Goal: Task Accomplishment & Management: Manage account settings

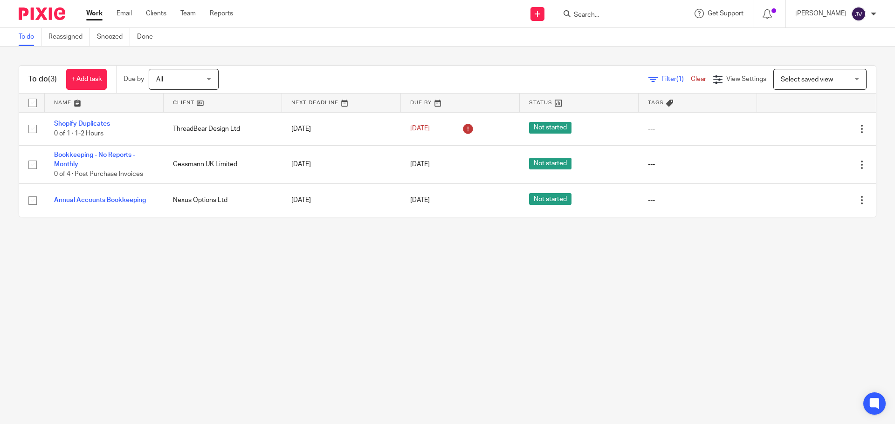
click at [426, 63] on div "To do (3) + Add task Due by All All Today Tomorrow This week Next week This mon…" at bounding box center [447, 142] width 895 height 190
click at [628, 8] on form at bounding box center [622, 14] width 99 height 12
click at [624, 8] on form at bounding box center [622, 14] width 99 height 12
click at [614, 13] on input "Search" at bounding box center [615, 15] width 84 height 8
type input "d"
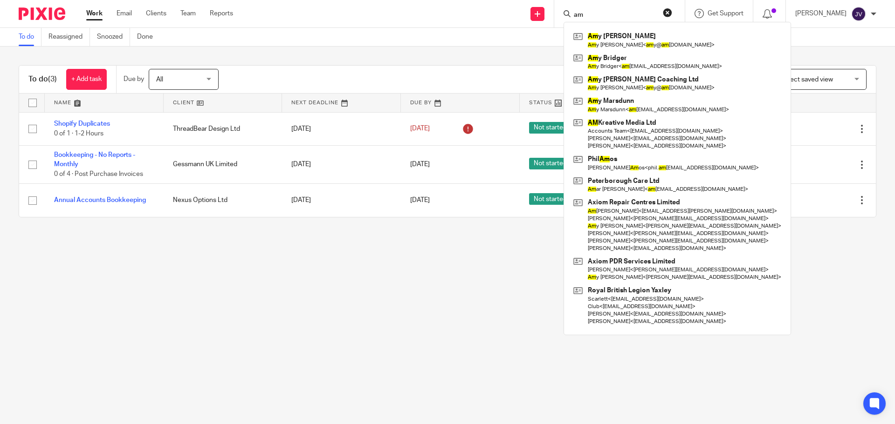
type input "a"
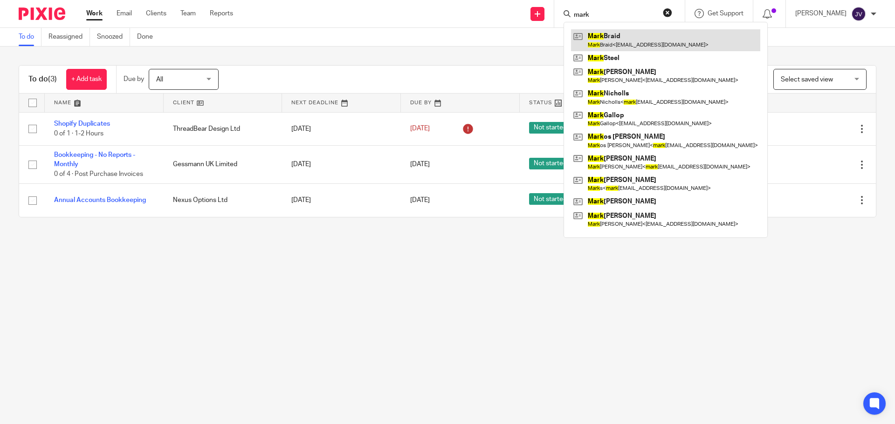
type input "mark"
click at [623, 31] on link at bounding box center [665, 39] width 189 height 21
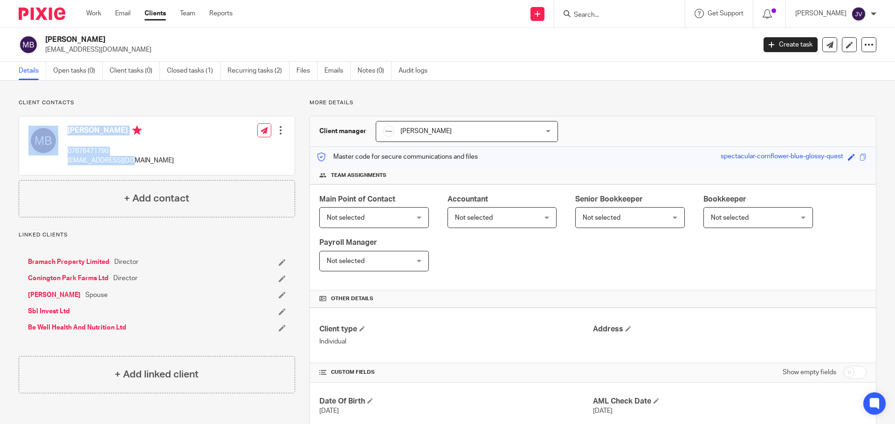
drag, startPoint x: 130, startPoint y: 157, endPoint x: 45, endPoint y: 155, distance: 84.8
click at [45, 155] on div "Mark Braid 07876471790 m.braid@icloud.com Edit contact Create client from conta…" at bounding box center [156, 145] width 275 height 59
click at [76, 163] on p "m.braid@icloud.com" at bounding box center [121, 160] width 106 height 9
click at [90, 162] on p "m.braid@icloud.com" at bounding box center [121, 160] width 106 height 9
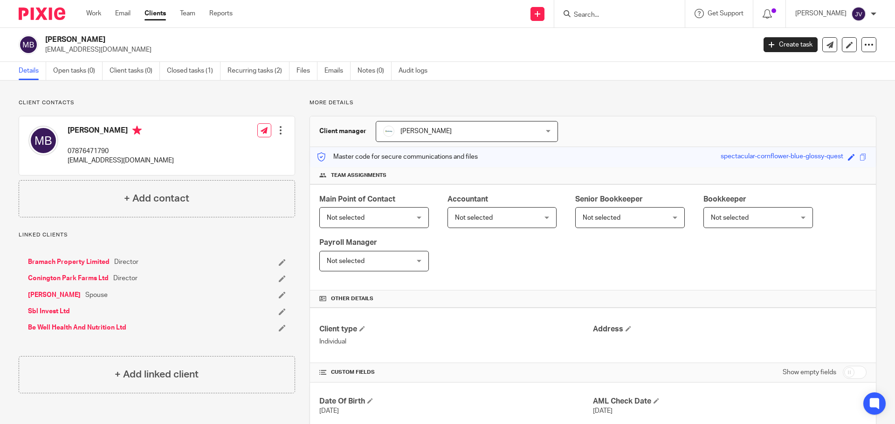
click at [118, 159] on p "m.braid@icloud.com" at bounding box center [121, 160] width 106 height 9
drag, startPoint x: 137, startPoint y: 159, endPoint x: 67, endPoint y: 164, distance: 70.6
click at [67, 164] on div "Mark Braid 07876471790 m.braid@icloud.com Edit contact Create client from conta…" at bounding box center [156, 145] width 275 height 59
copy p "m.braid@icloud.com"
click at [161, 108] on div "Client contacts Mark Braid 07876471790 m.braid@icloud.com Edit contact Create c…" at bounding box center [157, 158] width 276 height 118
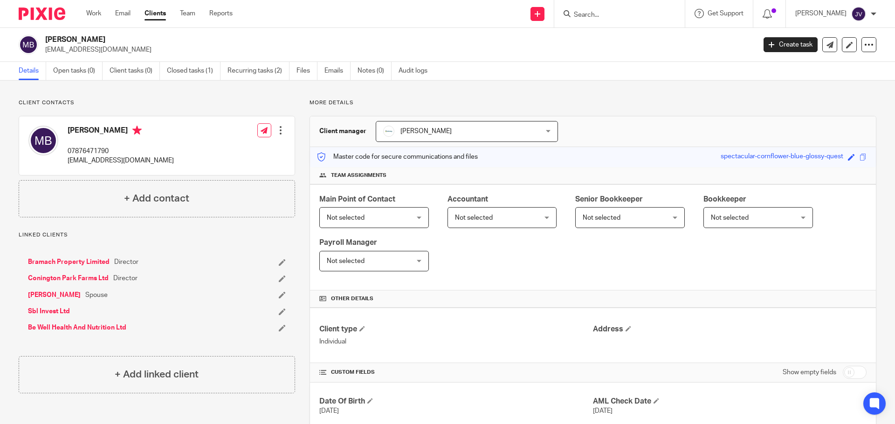
click at [63, 315] on link "Sbl Invest Ltd" at bounding box center [49, 311] width 42 height 9
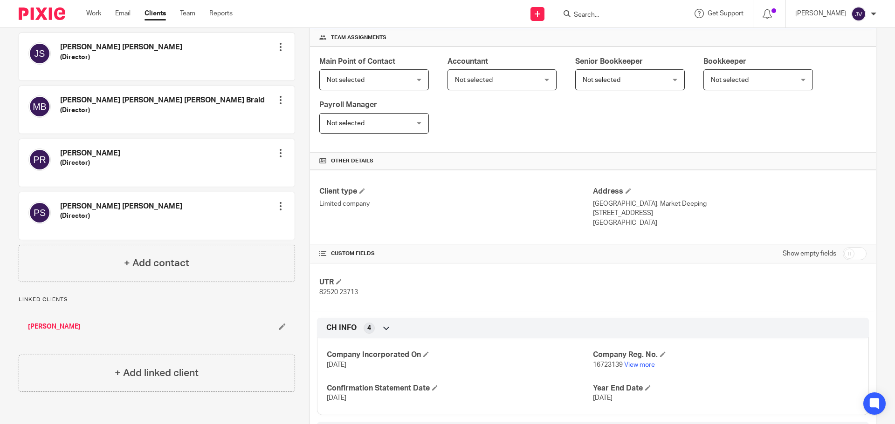
scroll to position [183, 0]
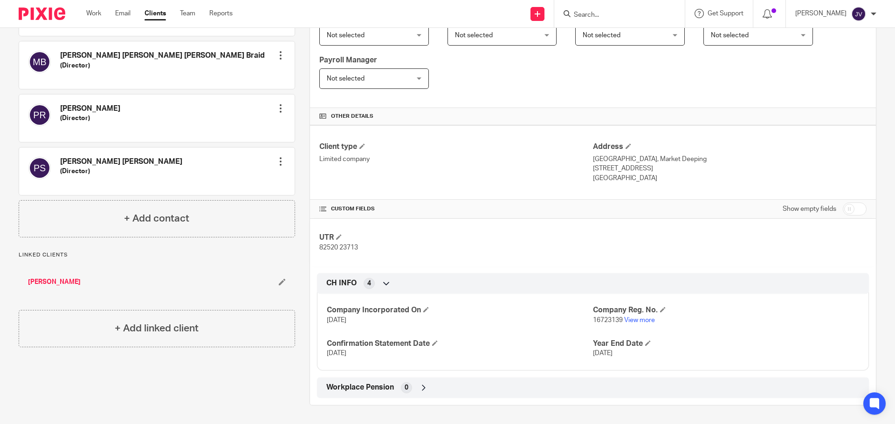
click at [812, 208] on label "Show empty fields" at bounding box center [809, 209] width 54 height 9
click at [842, 212] on input "checkbox" at bounding box center [854, 209] width 24 height 13
checkbox input "true"
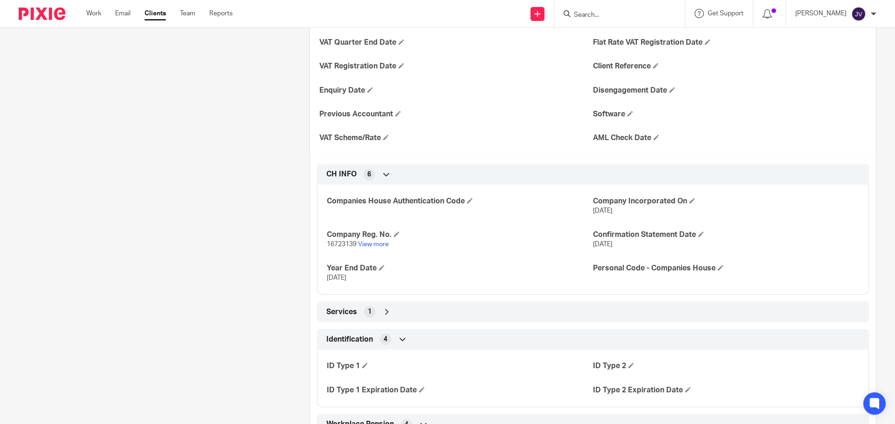
scroll to position [602, 0]
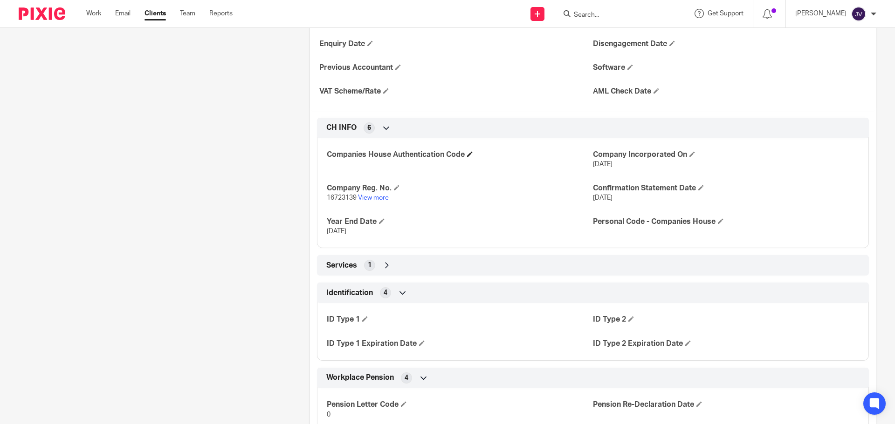
click at [467, 152] on h4 "Companies House Authentication Code" at bounding box center [460, 155] width 266 height 10
click at [467, 154] on span at bounding box center [470, 154] width 6 height 6
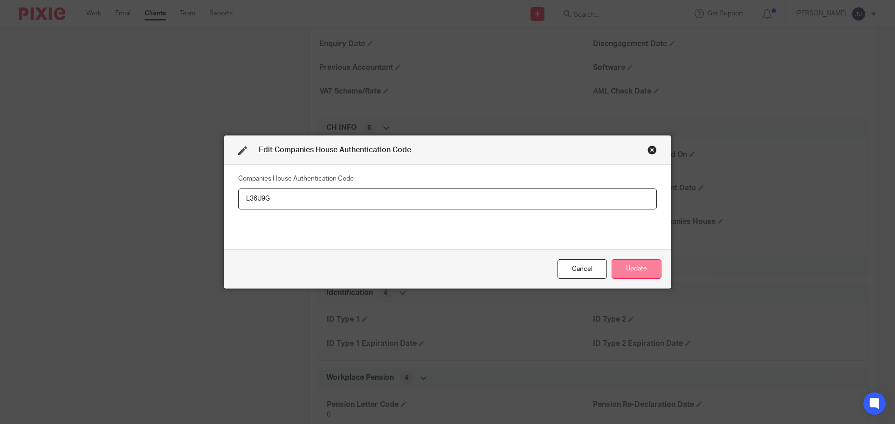
type input "L36U9G"
click at [622, 279] on button "Update" at bounding box center [636, 270] width 50 height 20
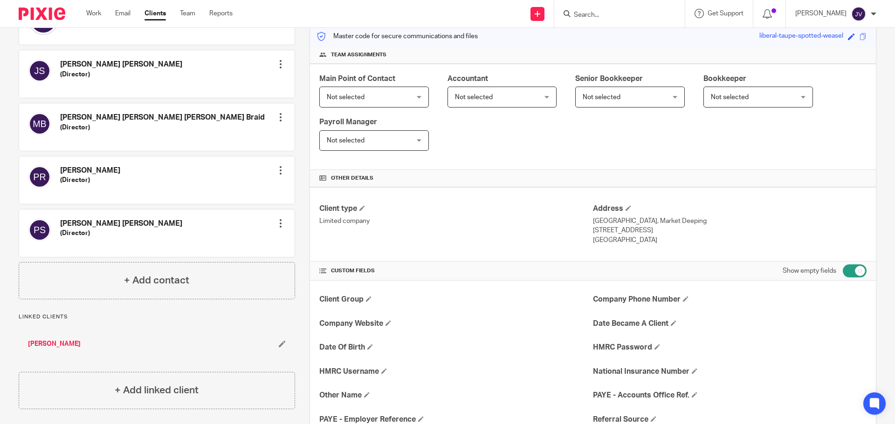
scroll to position [183, 0]
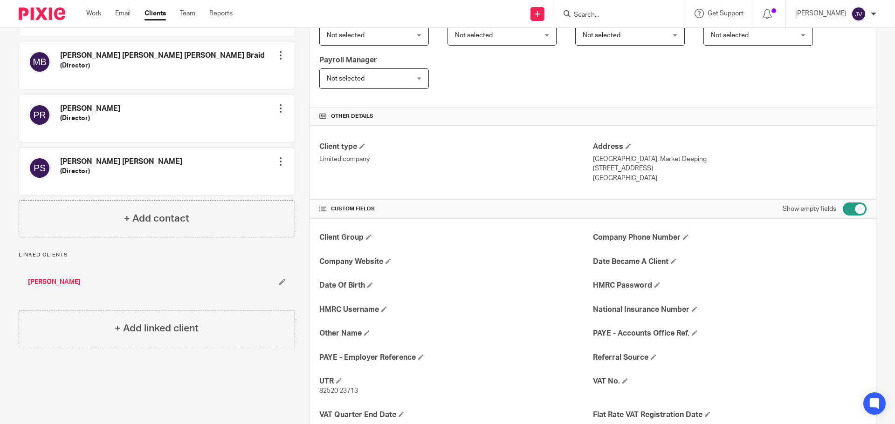
click at [59, 278] on link "[PERSON_NAME]" at bounding box center [54, 282] width 53 height 9
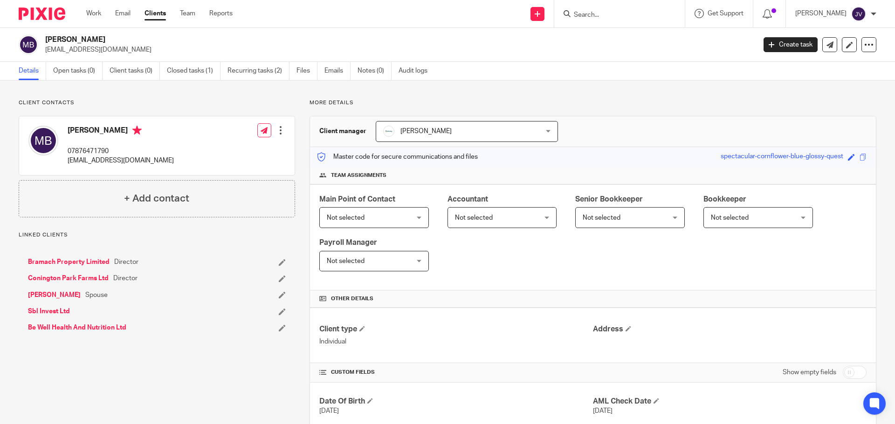
click at [112, 325] on link "Be Well Health And Nutrition Ltd" at bounding box center [77, 327] width 98 height 9
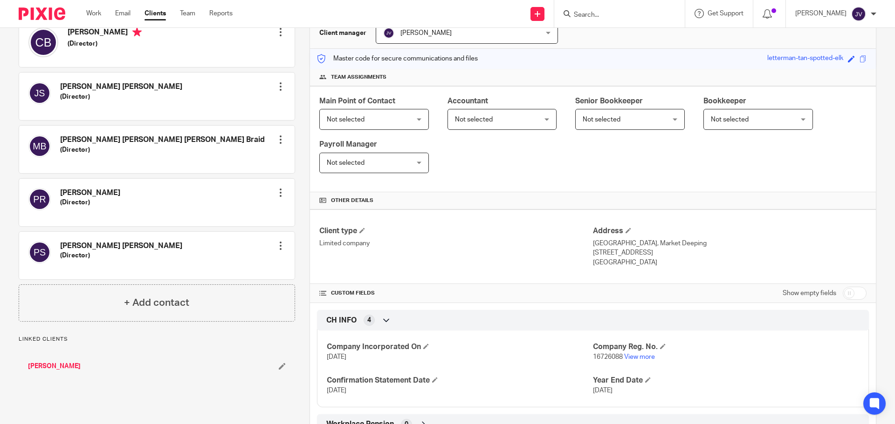
scroll to position [135, 0]
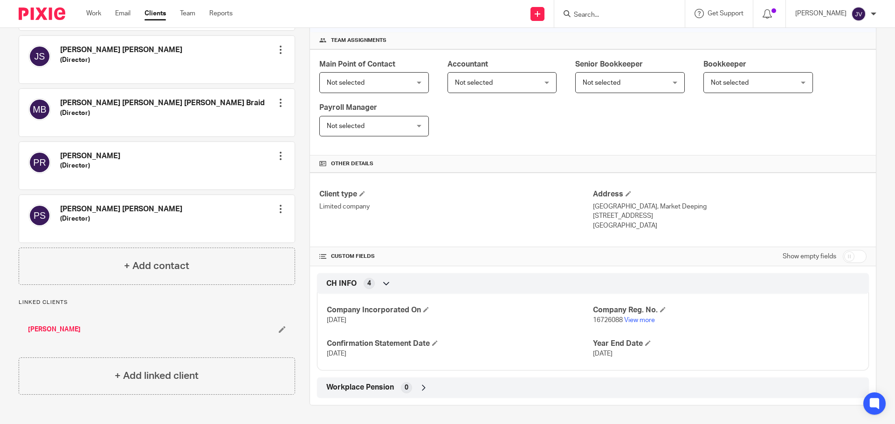
click at [842, 260] on input "checkbox" at bounding box center [854, 256] width 24 height 13
checkbox input "true"
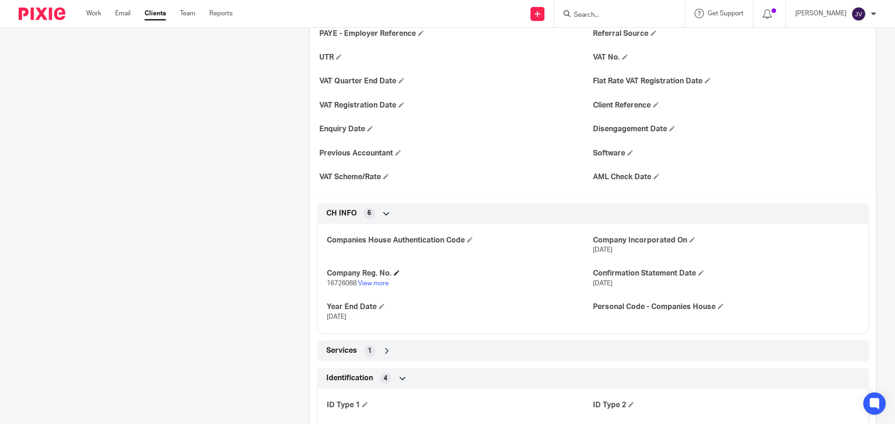
scroll to position [508, 0]
click at [468, 238] on span at bounding box center [470, 239] width 6 height 6
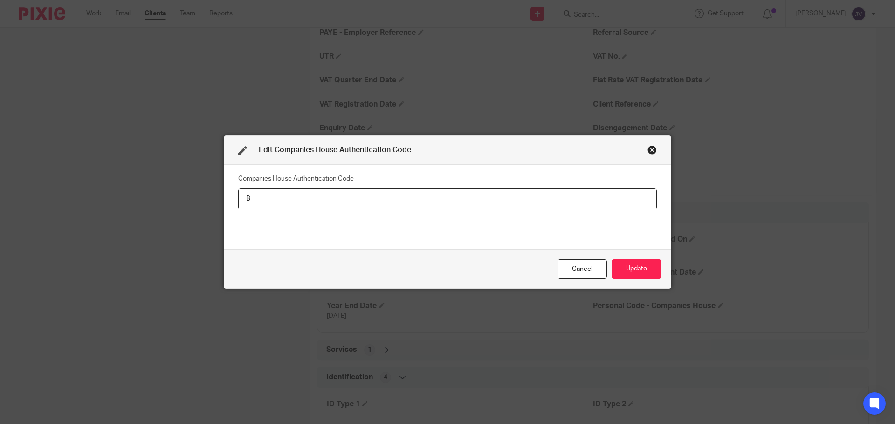
type input "BV"
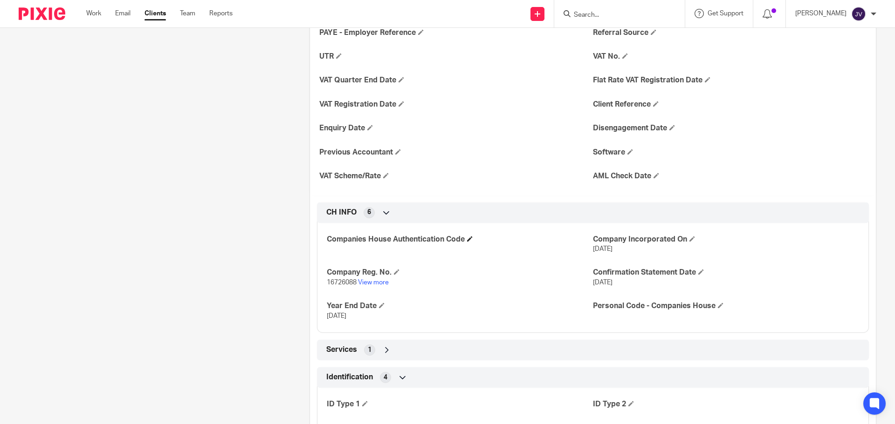
click at [477, 238] on h4 "Companies House Authentication Code" at bounding box center [460, 240] width 266 height 10
click at [473, 238] on h4 "Companies House Authentication Code" at bounding box center [460, 240] width 266 height 10
click at [466, 239] on h4 "Companies House Authentication Code" at bounding box center [460, 240] width 266 height 10
click at [467, 239] on h4 "Companies House Authentication Code" at bounding box center [460, 240] width 266 height 10
click at [469, 239] on span at bounding box center [470, 239] width 6 height 6
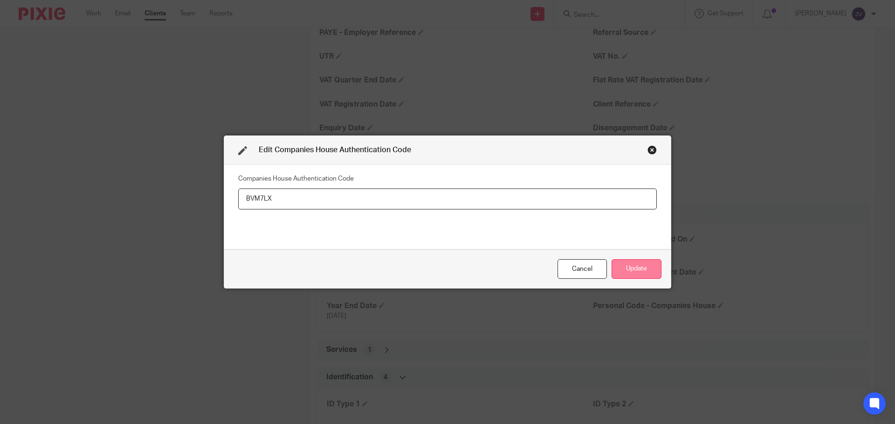
type input "BVM7LX"
click at [655, 264] on button "Update" at bounding box center [636, 270] width 50 height 20
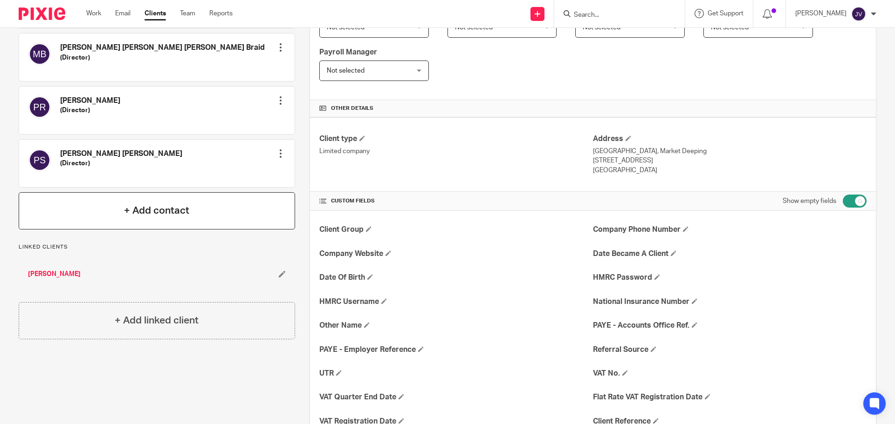
scroll to position [228, 0]
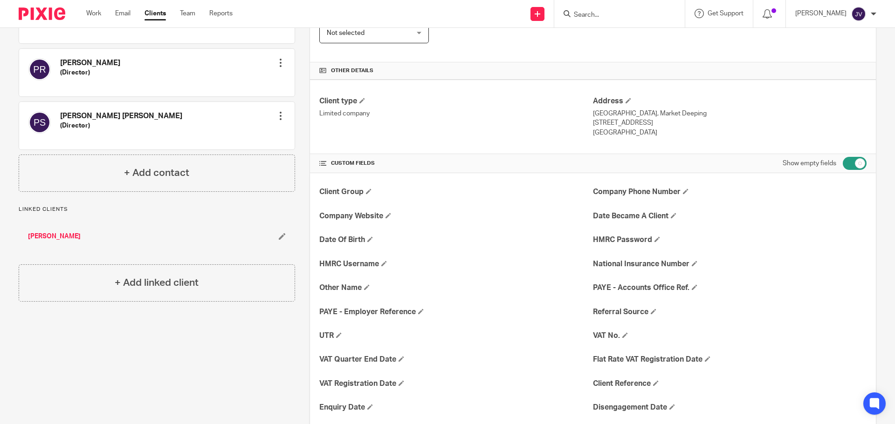
click at [55, 236] on link "[PERSON_NAME]" at bounding box center [54, 236] width 53 height 9
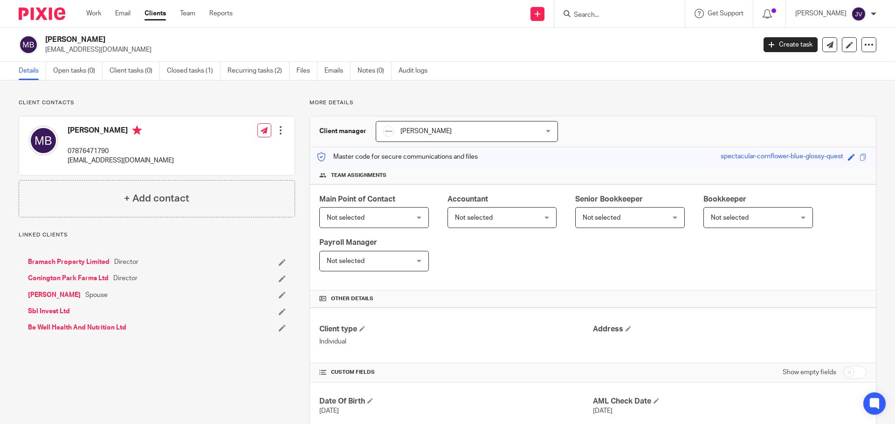
click at [67, 313] on link "Sbl Invest Ltd" at bounding box center [49, 311] width 42 height 9
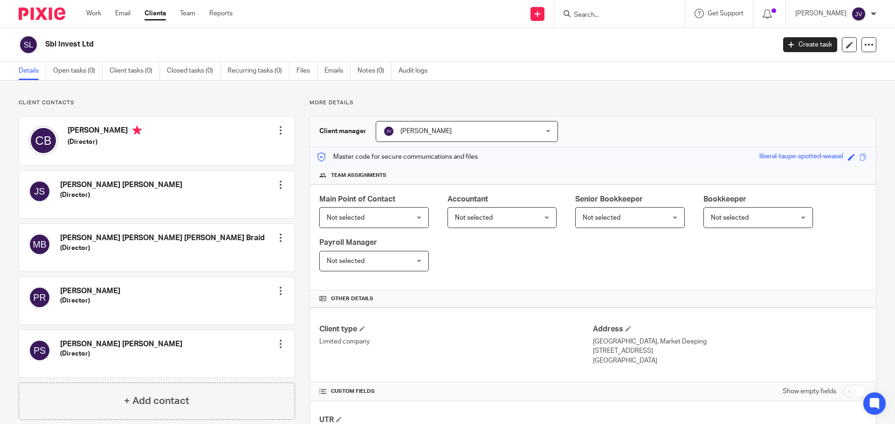
click at [55, 10] on img at bounding box center [42, 13] width 47 height 13
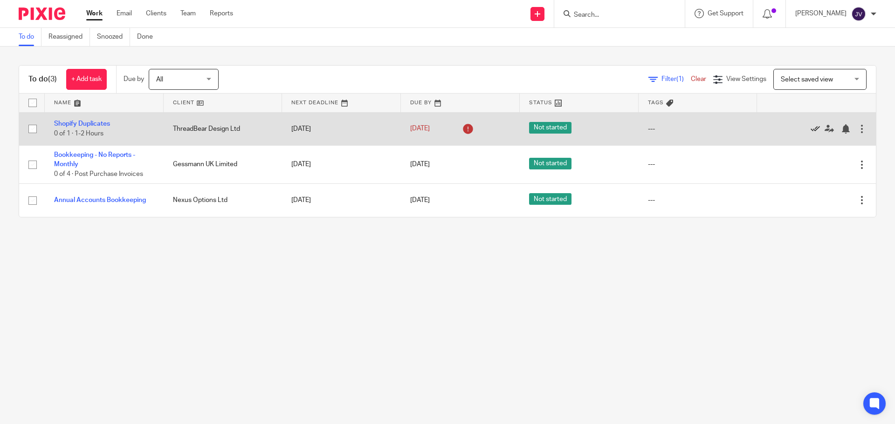
click at [810, 129] on icon at bounding box center [814, 128] width 9 height 9
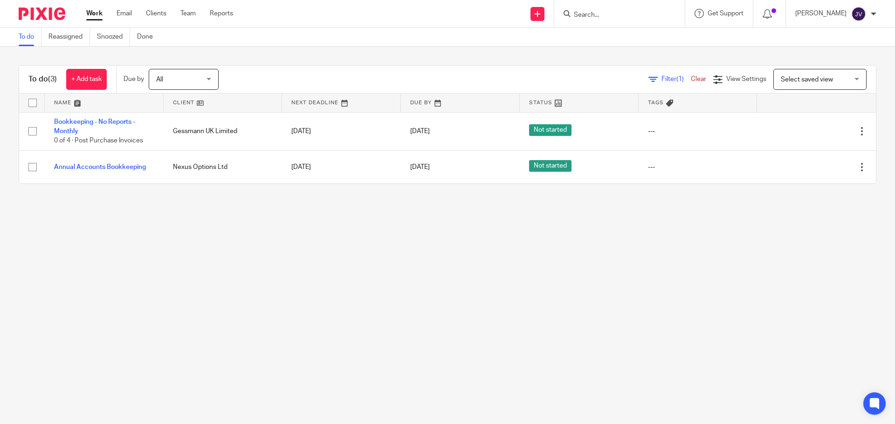
click at [594, 23] on div at bounding box center [619, 13] width 130 height 27
click at [599, 12] on input "Search" at bounding box center [615, 15] width 84 height 8
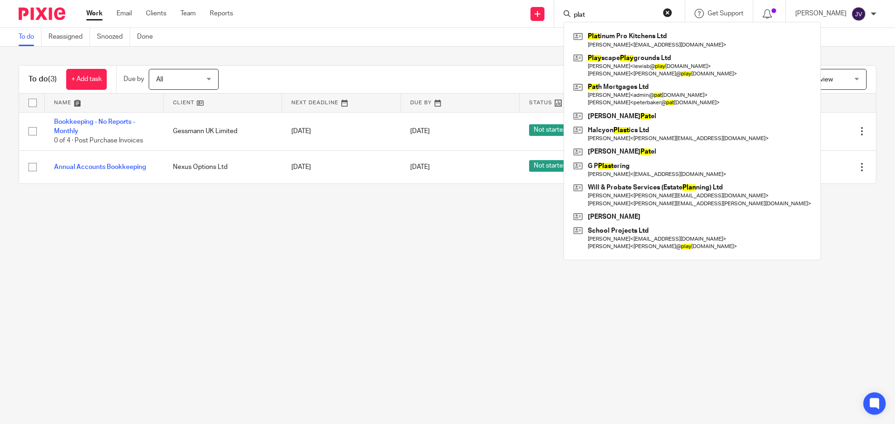
type input "plat"
click at [253, 285] on main "To do Reassigned Snoozed Done To do (3) + Add task Due by All All [DATE] [DATE]…" at bounding box center [447, 212] width 895 height 424
